Goal: Information Seeking & Learning: Learn about a topic

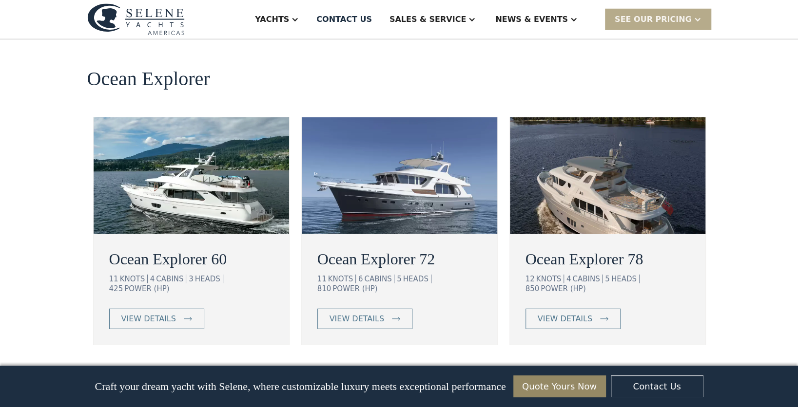
scroll to position [1754, 0]
click at [168, 237] on div "Ocean Explorer 60 11 KNOTS 4 CABINS 3 HEADS 425 POWER (HP) view details" at bounding box center [191, 290] width 195 height 107
click at [165, 313] on div "view details" at bounding box center [148, 319] width 55 height 12
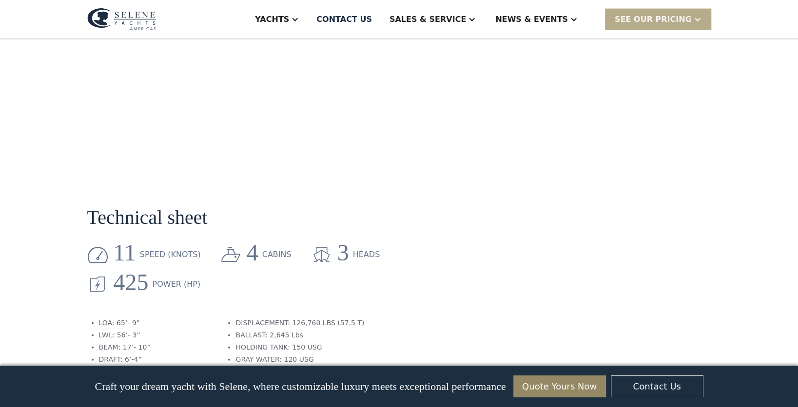
scroll to position [1365, 0]
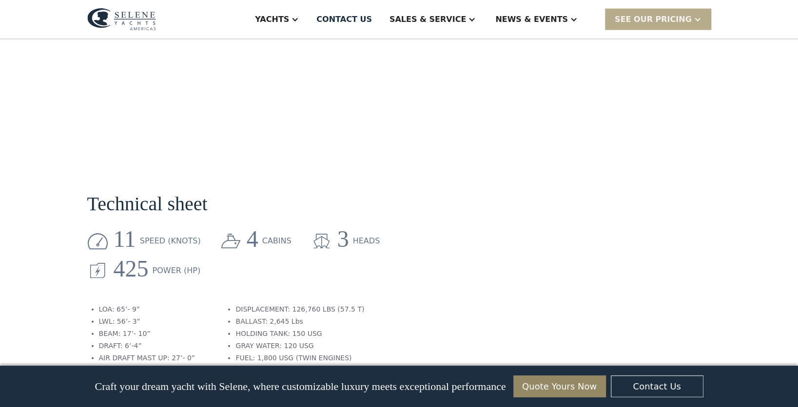
drag, startPoint x: 287, startPoint y: 265, endPoint x: 424, endPoint y: 320, distance: 147.0
drag, startPoint x: 424, startPoint y: 320, endPoint x: 376, endPoint y: 316, distance: 47.9
click at [376, 316] on section "Technical sheet 11 speed (knots) 4 cabins 3 heads 425 Power (HP) LOA: 65’- 9” L…" at bounding box center [297, 271] width 420 height 235
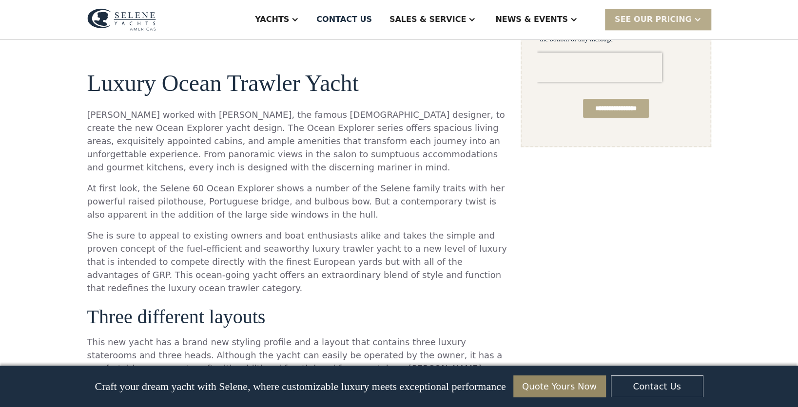
scroll to position [634, 0]
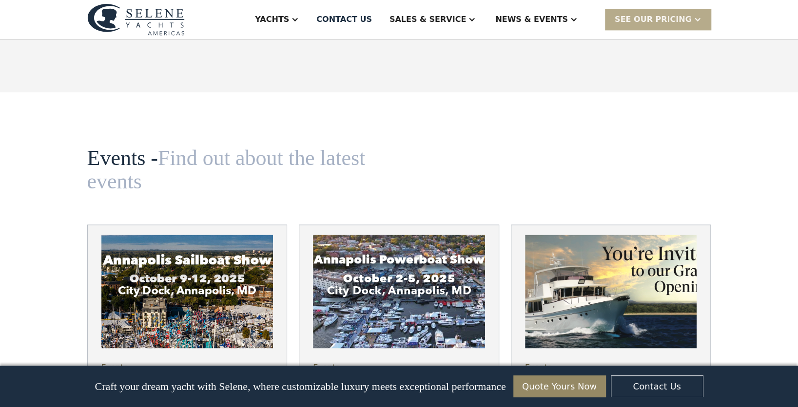
scroll to position [3265, 0]
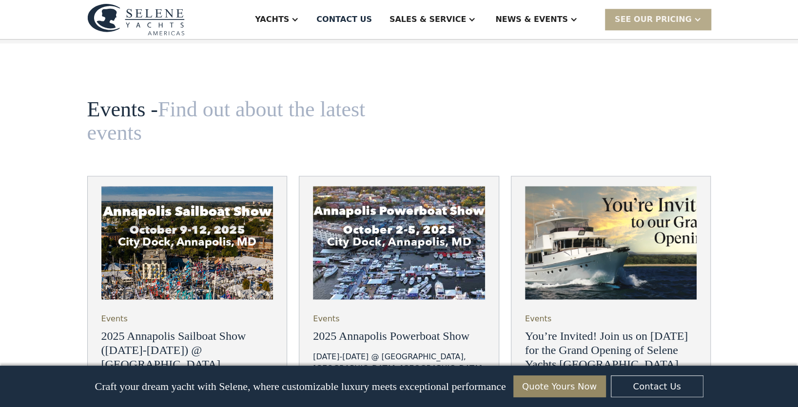
drag, startPoint x: 200, startPoint y: 185, endPoint x: 176, endPoint y: 292, distance: 109.7
click at [176, 300] on div "Events 2025 Annapolis Sailboat Show (October 9-12) @ City Dock Selene Yachts is…" at bounding box center [187, 378] width 172 height 157
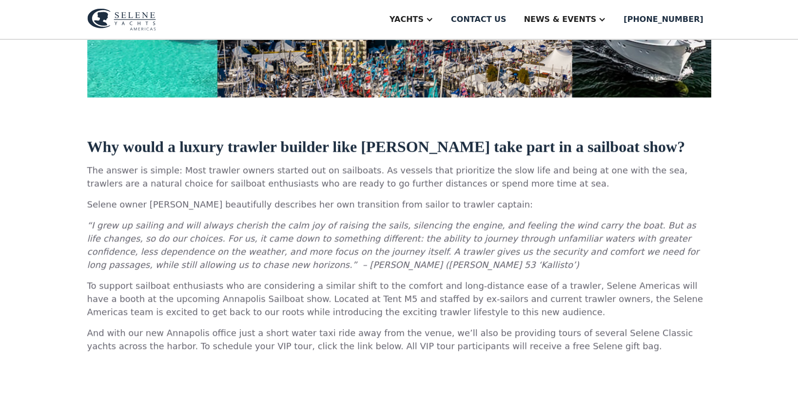
scroll to position [390, 0]
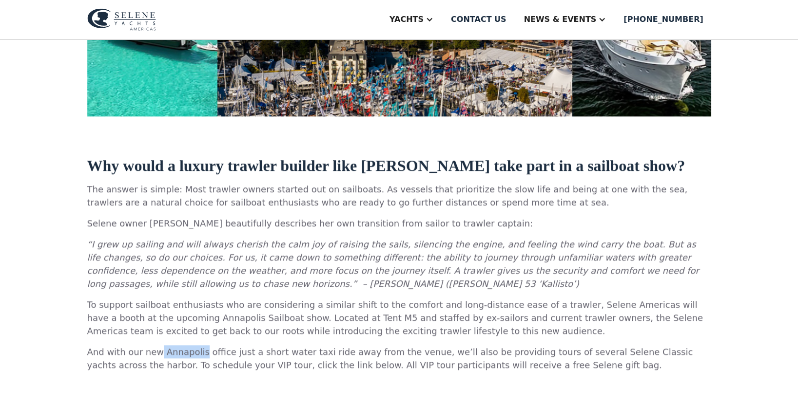
drag, startPoint x: 195, startPoint y: 319, endPoint x: 155, endPoint y: 324, distance: 40.3
click at [155, 346] on p "And with our new Annapolis office just a short water taxi ride away from the ve…" at bounding box center [399, 359] width 624 height 26
drag, startPoint x: 155, startPoint y: 324, endPoint x: 176, endPoint y: 319, distance: 21.0
copy p "Annapolis"
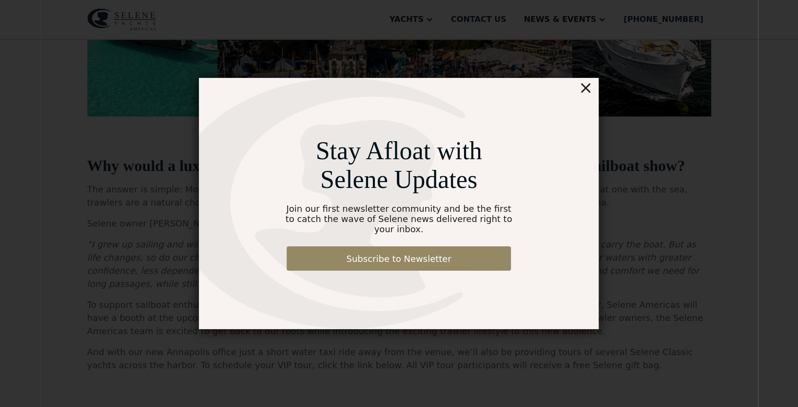
drag, startPoint x: 577, startPoint y: 96, endPoint x: 583, endPoint y: 94, distance: 6.6
click at [583, 94] on div "×" at bounding box center [585, 87] width 14 height 19
